Goal: Transaction & Acquisition: Purchase product/service

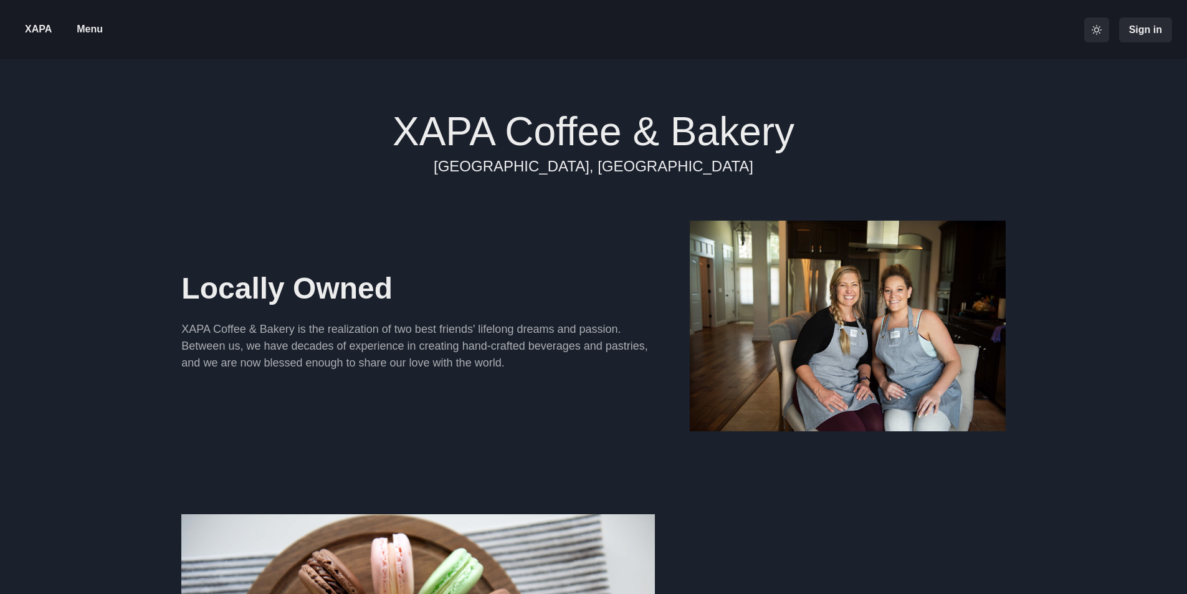
click at [92, 31] on p "Menu" at bounding box center [90, 29] width 26 height 15
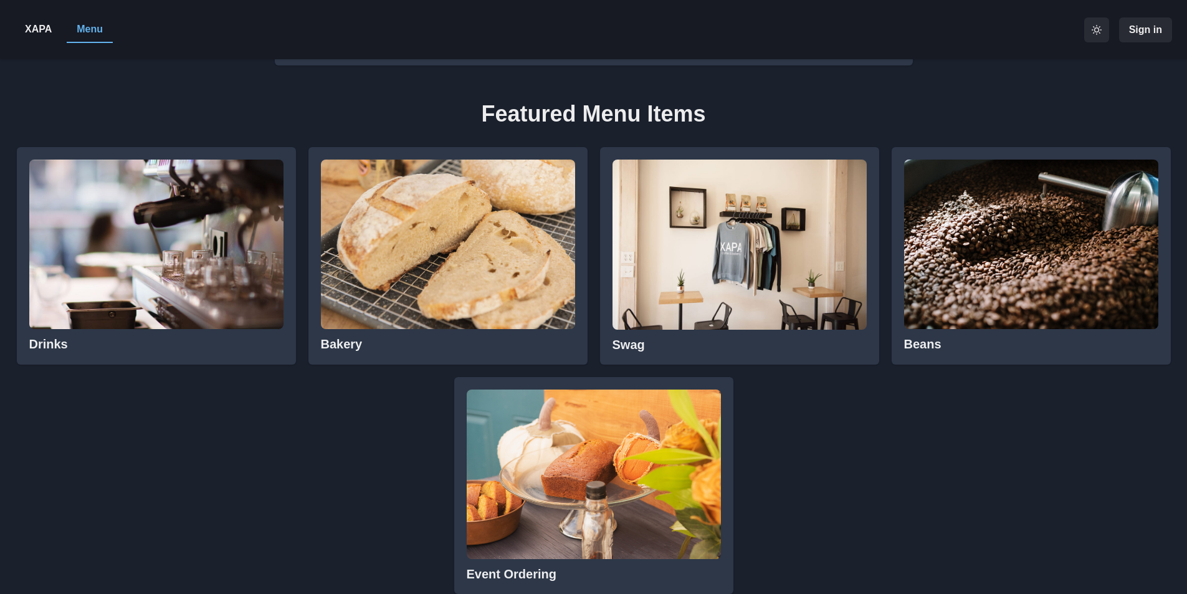
scroll to position [623, 0]
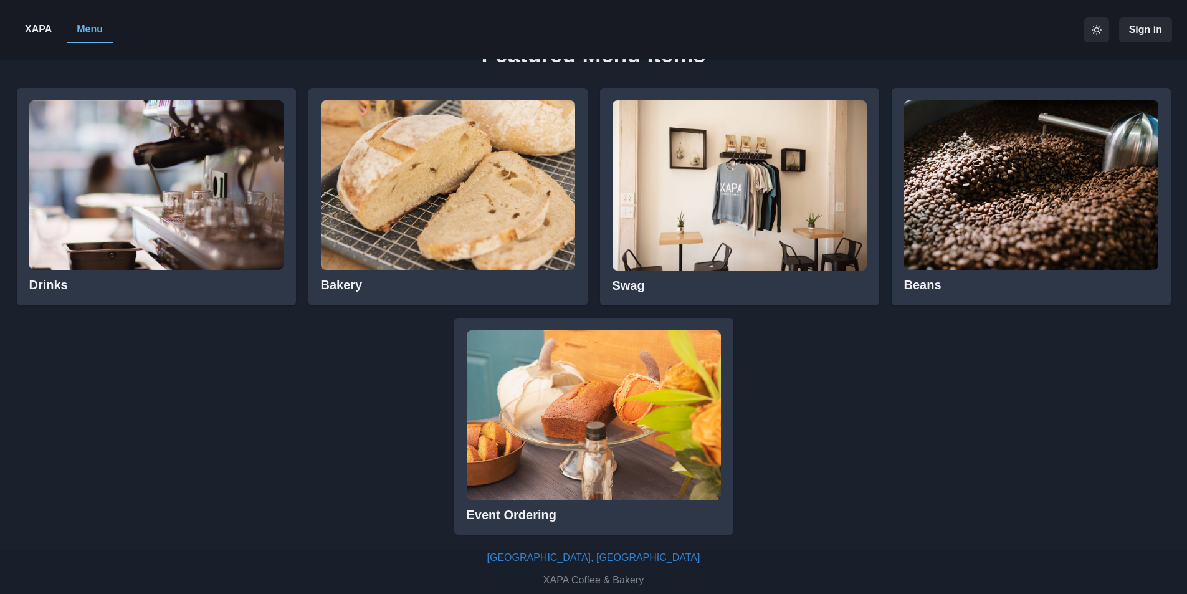
click at [456, 208] on img at bounding box center [448, 185] width 254 height 170
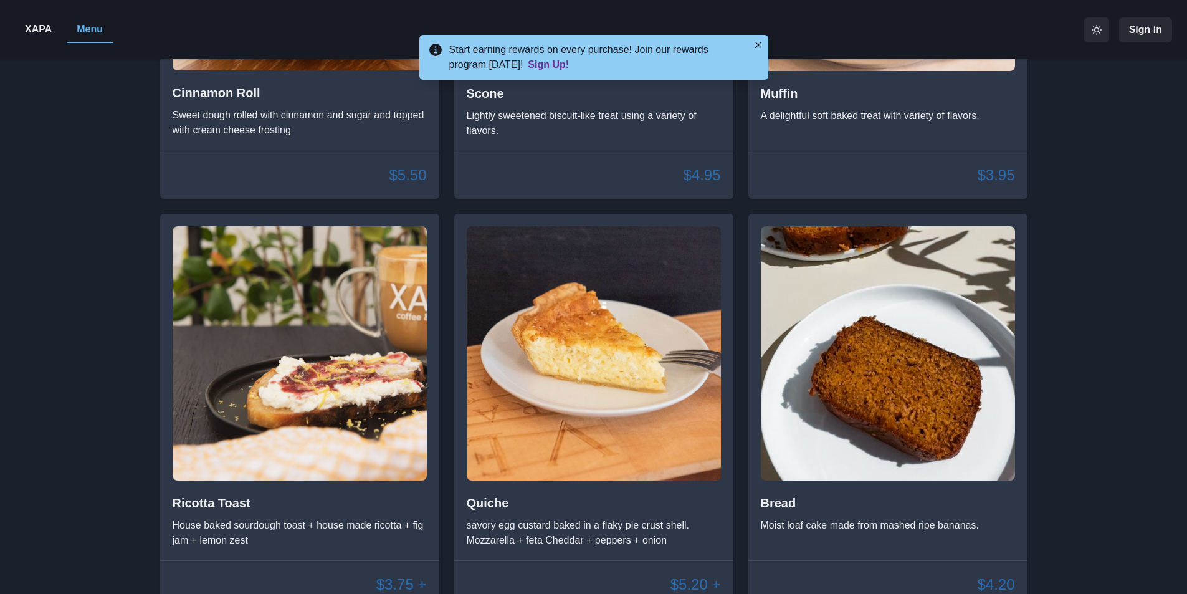
scroll to position [2036, 0]
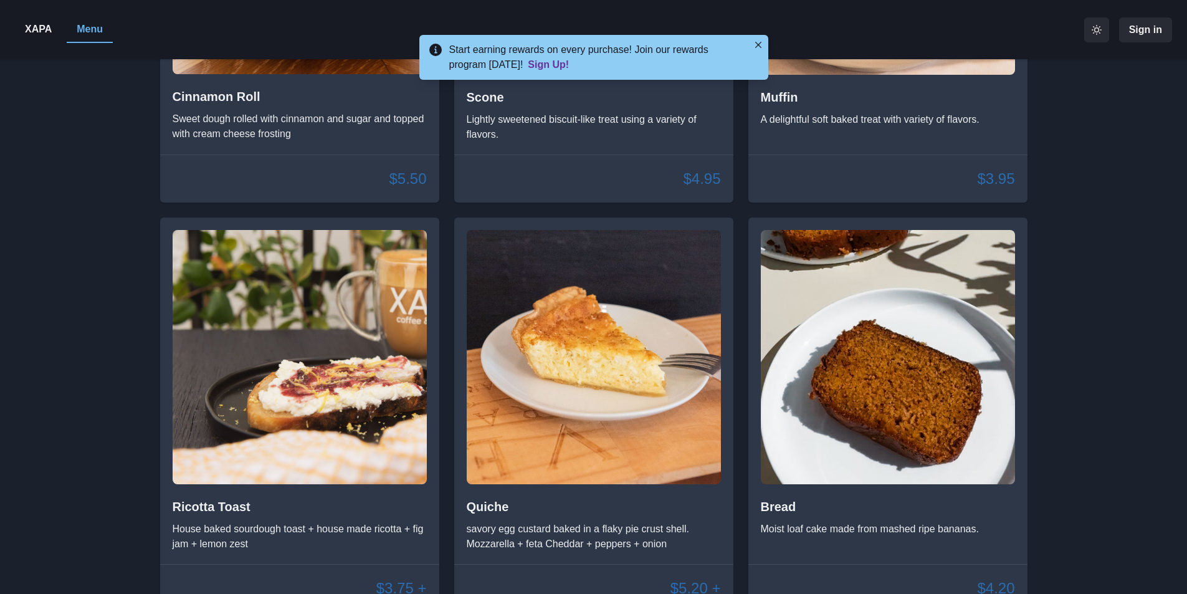
click at [311, 429] on img at bounding box center [300, 357] width 254 height 254
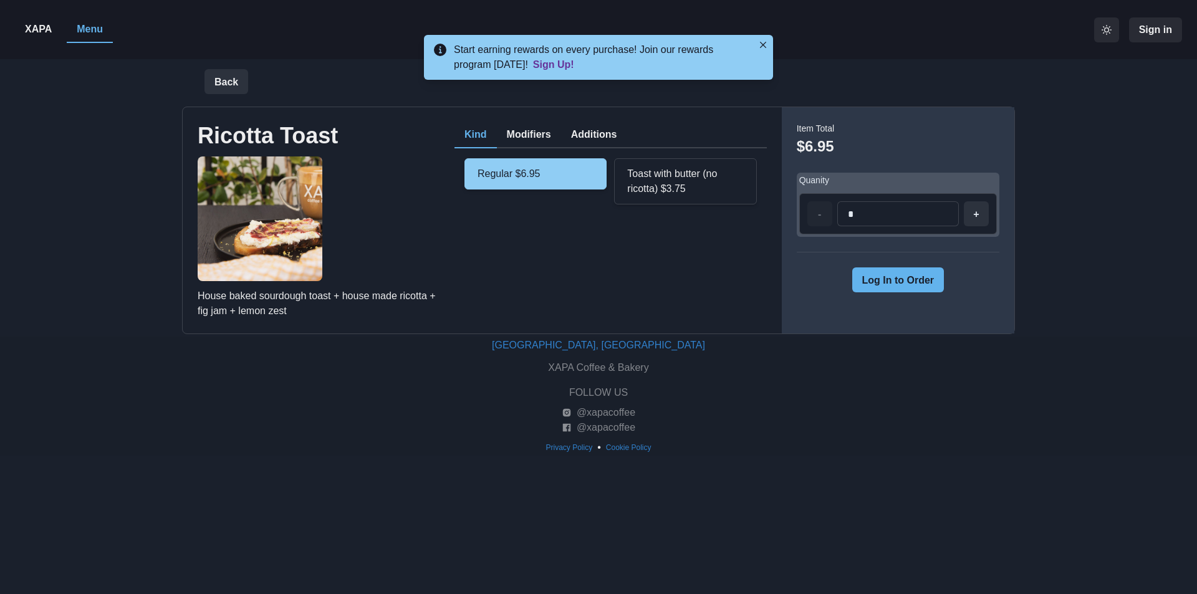
click at [912, 281] on button "Log In to Order" at bounding box center [898, 279] width 92 height 25
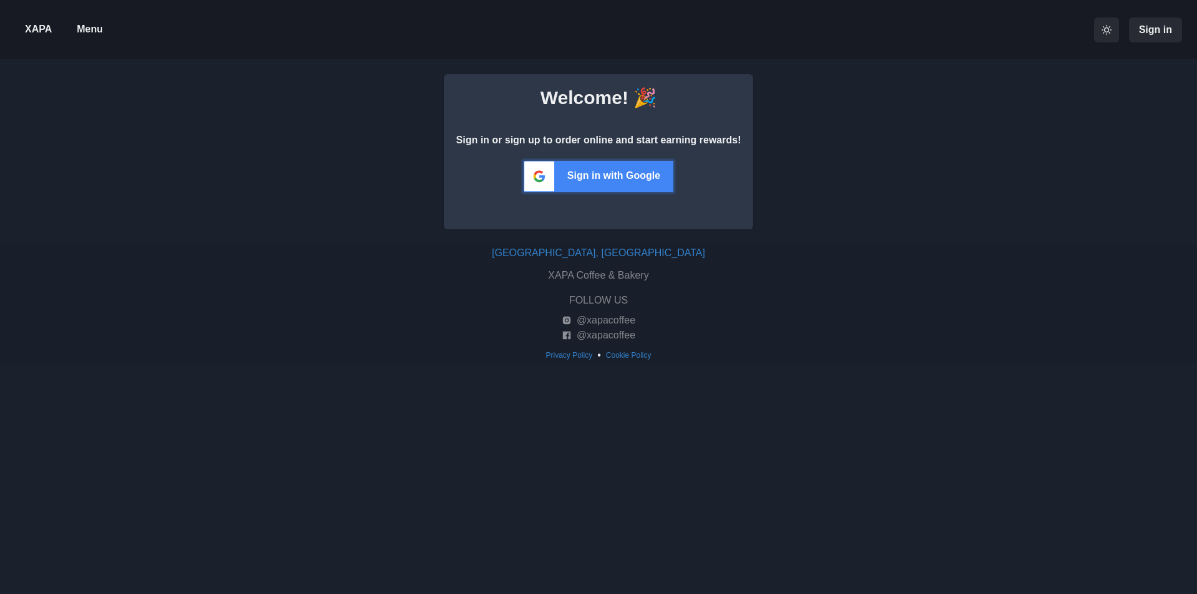
click at [607, 174] on span "Sign in with Google" at bounding box center [613, 175] width 93 height 11
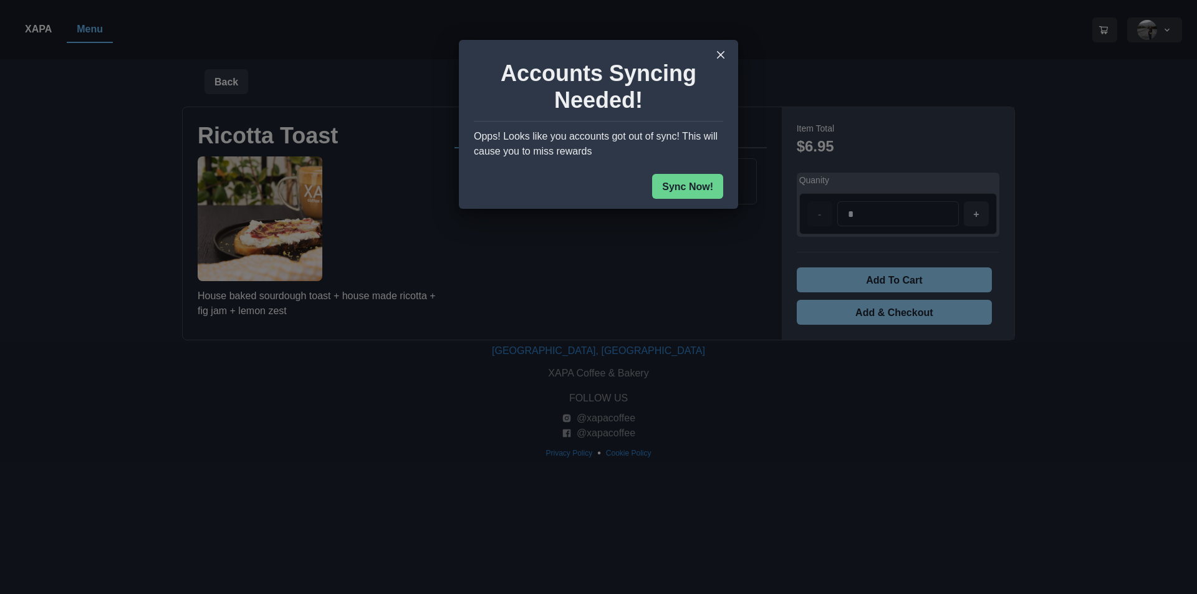
click at [686, 186] on button "Sync Now!" at bounding box center [687, 186] width 71 height 25
click at [705, 186] on button "Sync Now!" at bounding box center [687, 186] width 71 height 25
click at [724, 54] on icon "Close" at bounding box center [720, 54] width 7 height 7
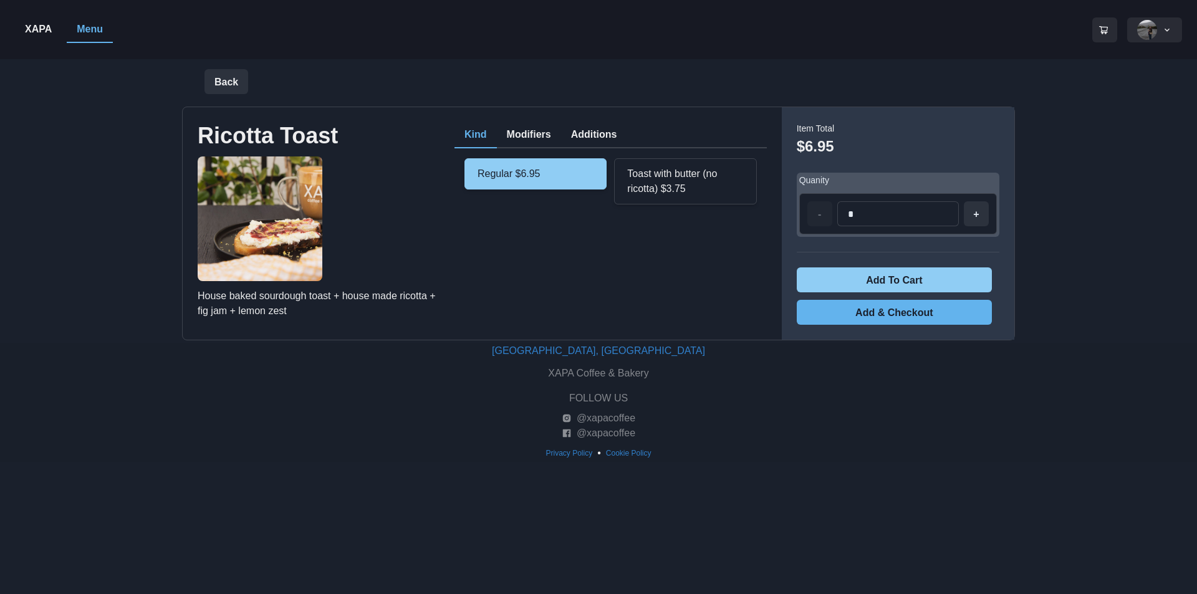
click at [894, 312] on button "Add & Checkout" at bounding box center [894, 312] width 195 height 25
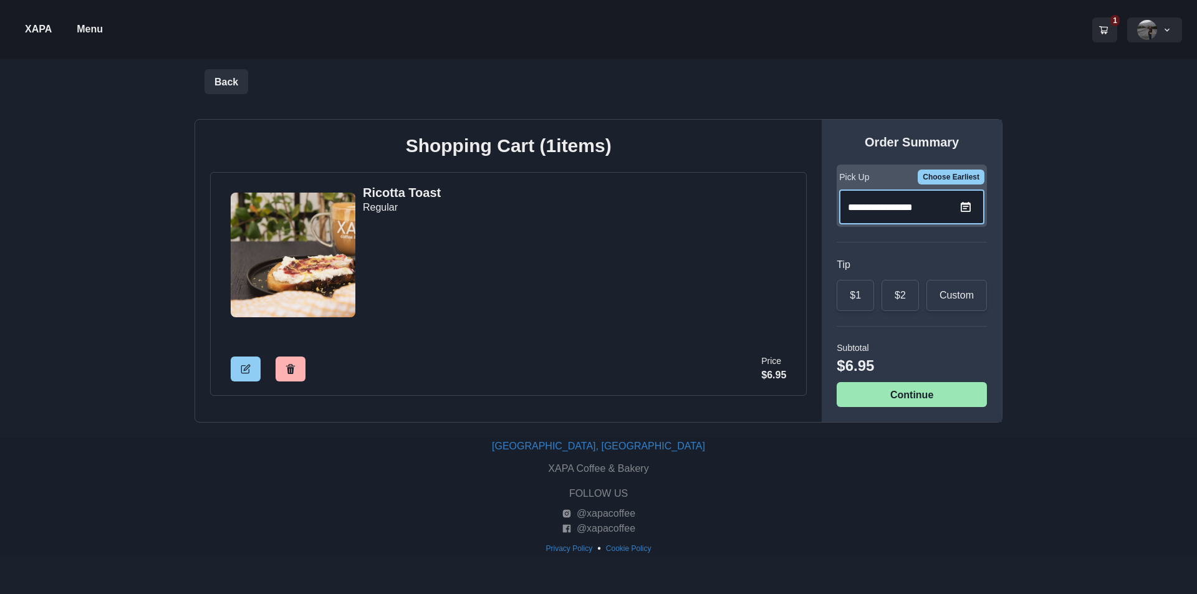
click at [897, 209] on input "**********" at bounding box center [900, 206] width 122 height 35
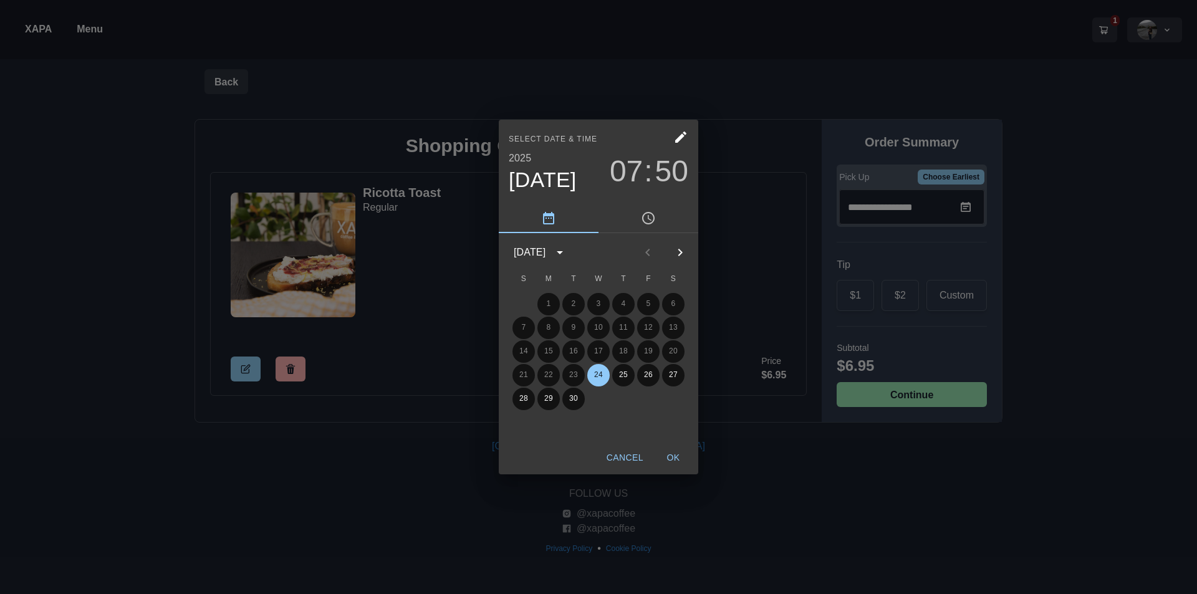
click at [630, 169] on span "07" at bounding box center [626, 171] width 33 height 35
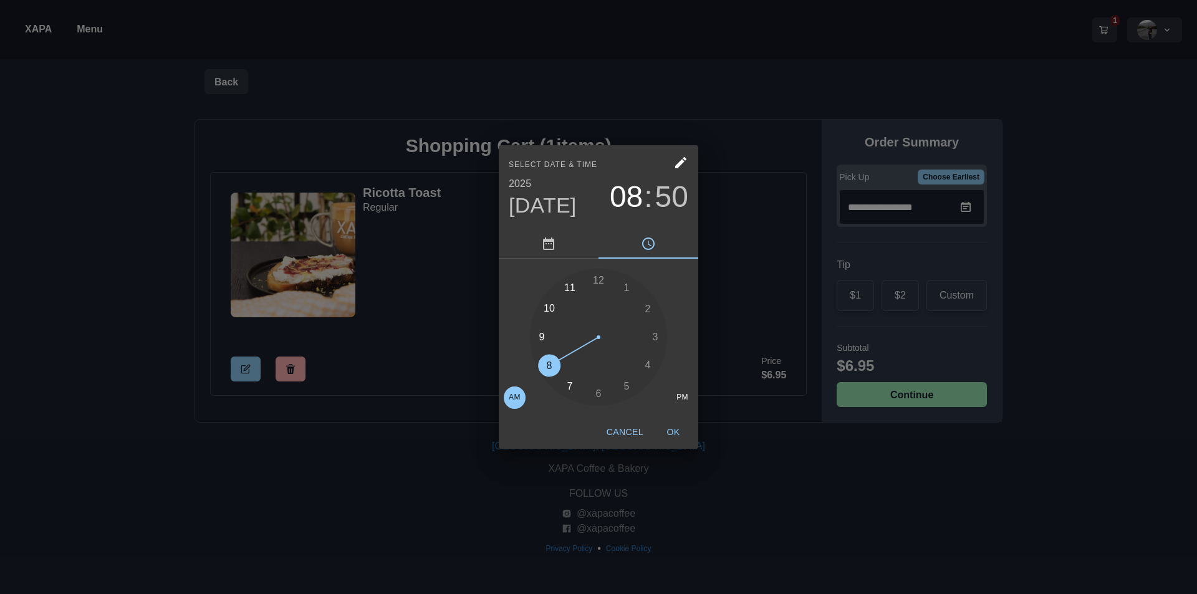
drag, startPoint x: 562, startPoint y: 385, endPoint x: 555, endPoint y: 373, distance: 14.2
click at [555, 373] on div at bounding box center [598, 337] width 137 height 137
drag, startPoint x: 554, startPoint y: 309, endPoint x: 557, endPoint y: 362, distance: 53.7
click at [557, 362] on div at bounding box center [598, 337] width 137 height 137
drag, startPoint x: 552, startPoint y: 365, endPoint x: 570, endPoint y: 388, distance: 29.3
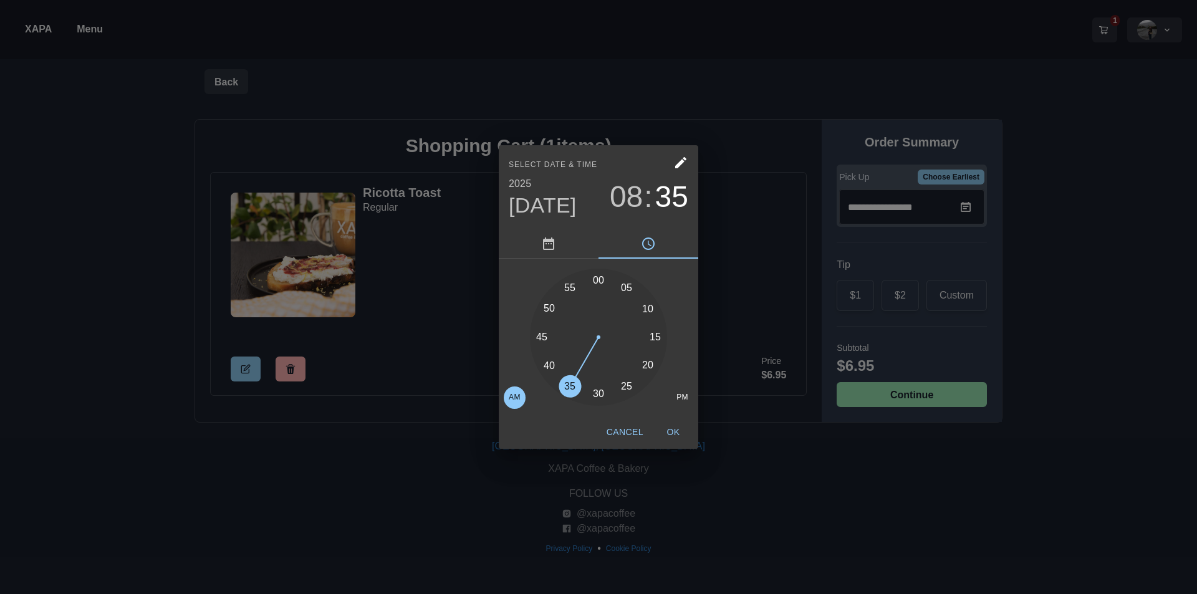
click at [570, 388] on div at bounding box center [598, 337] width 137 height 137
type input "**********"
click at [678, 429] on button "OK" at bounding box center [673, 432] width 40 height 23
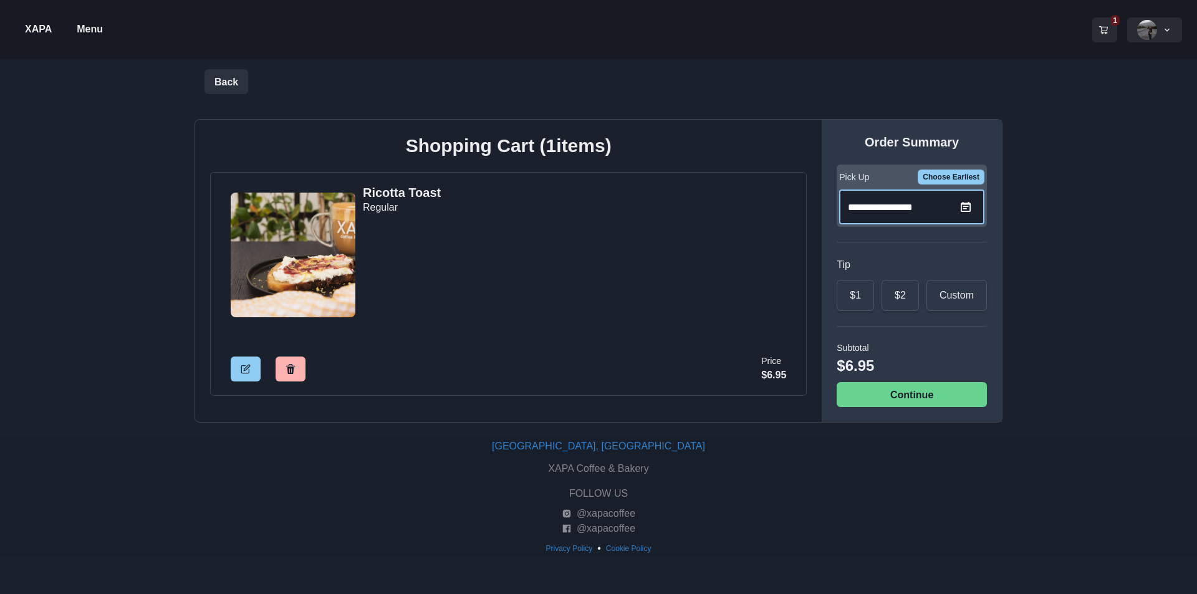
click at [891, 397] on button "Continue" at bounding box center [912, 394] width 150 height 25
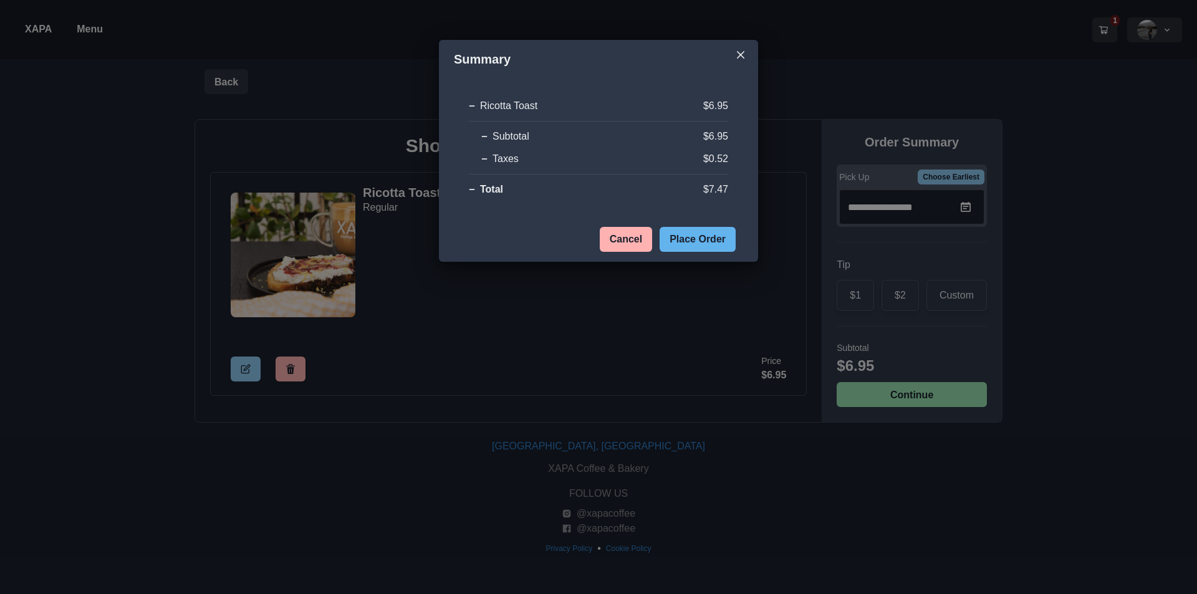
click at [702, 236] on button "Place Order" at bounding box center [698, 239] width 76 height 25
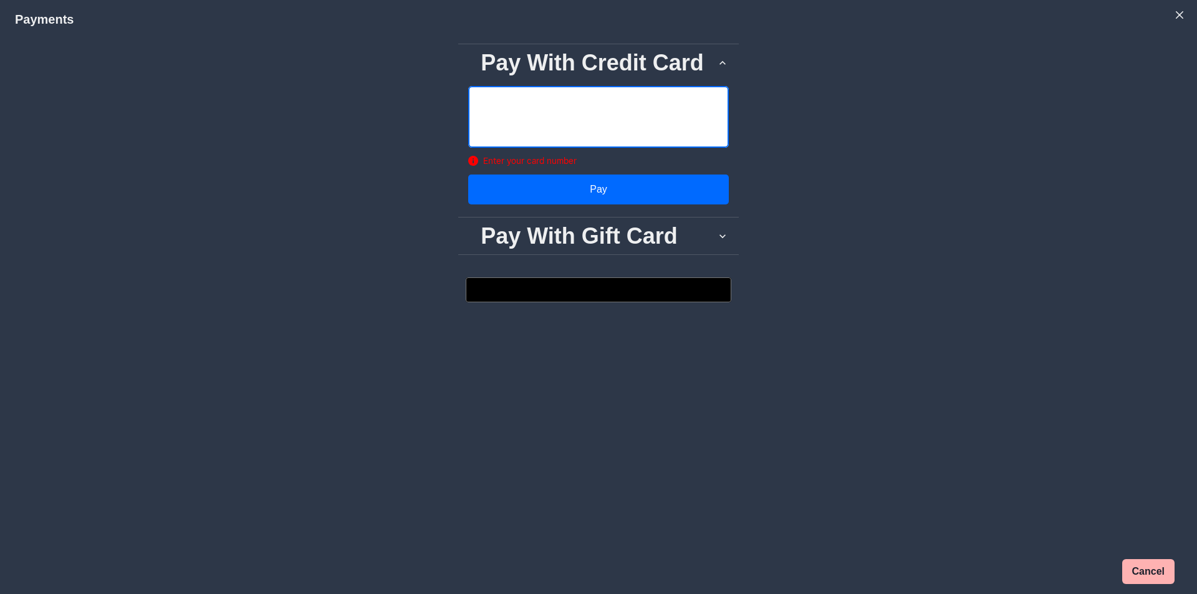
click at [818, 216] on div "Pay With Credit Card Enter your card number Pay Pay With Gift Card Pay with Gif…" at bounding box center [598, 179] width 1167 height 271
click at [795, 252] on div "Pay With Credit Card Enter your card number Pay Pay With Gift Card Pay with Gif…" at bounding box center [598, 179] width 1167 height 271
